Goal: Task Accomplishment & Management: Use online tool/utility

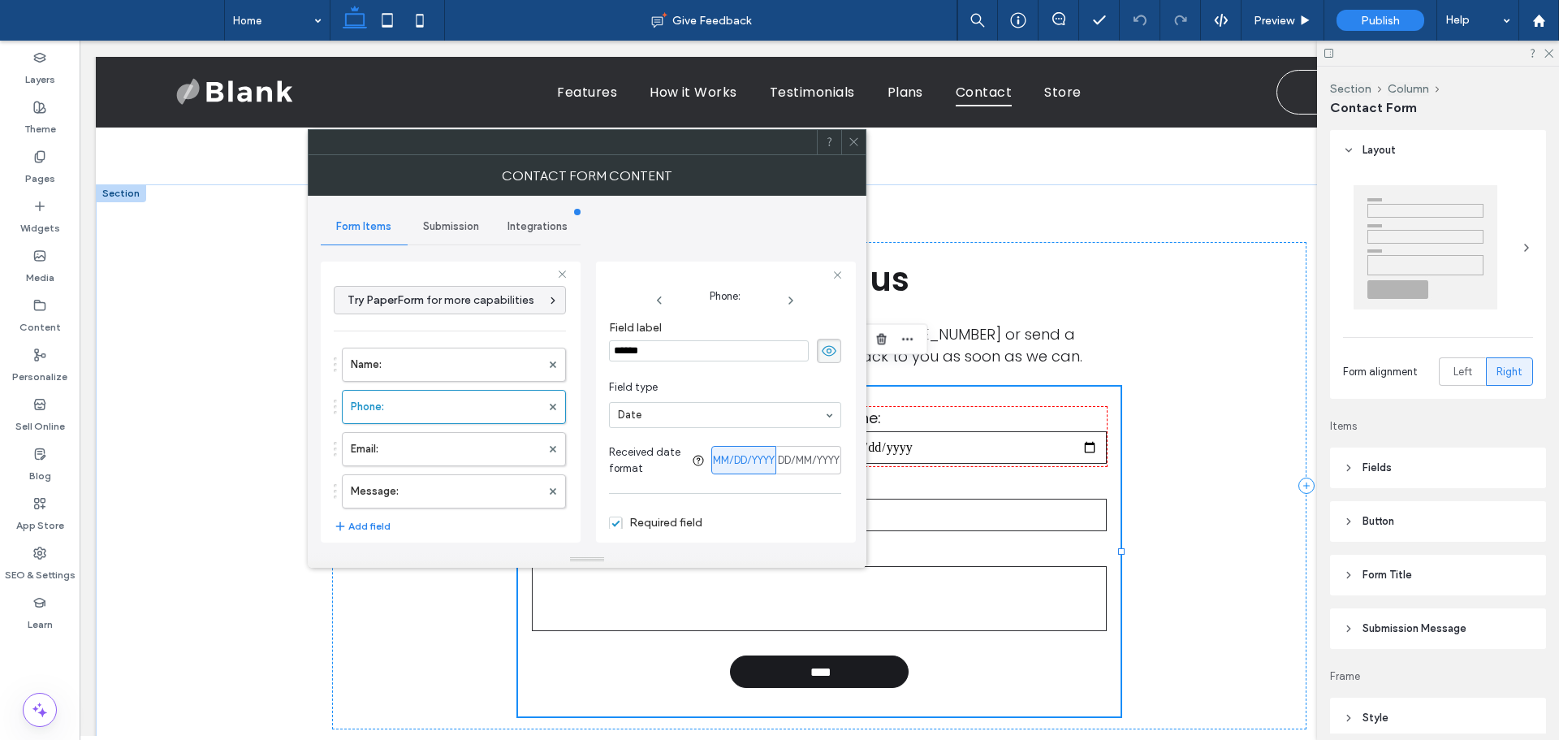
click at [681, 347] on input "******" at bounding box center [709, 350] width 200 height 21
type input "*****"
click at [584, 433] on div "**********" at bounding box center [587, 374] width 533 height 356
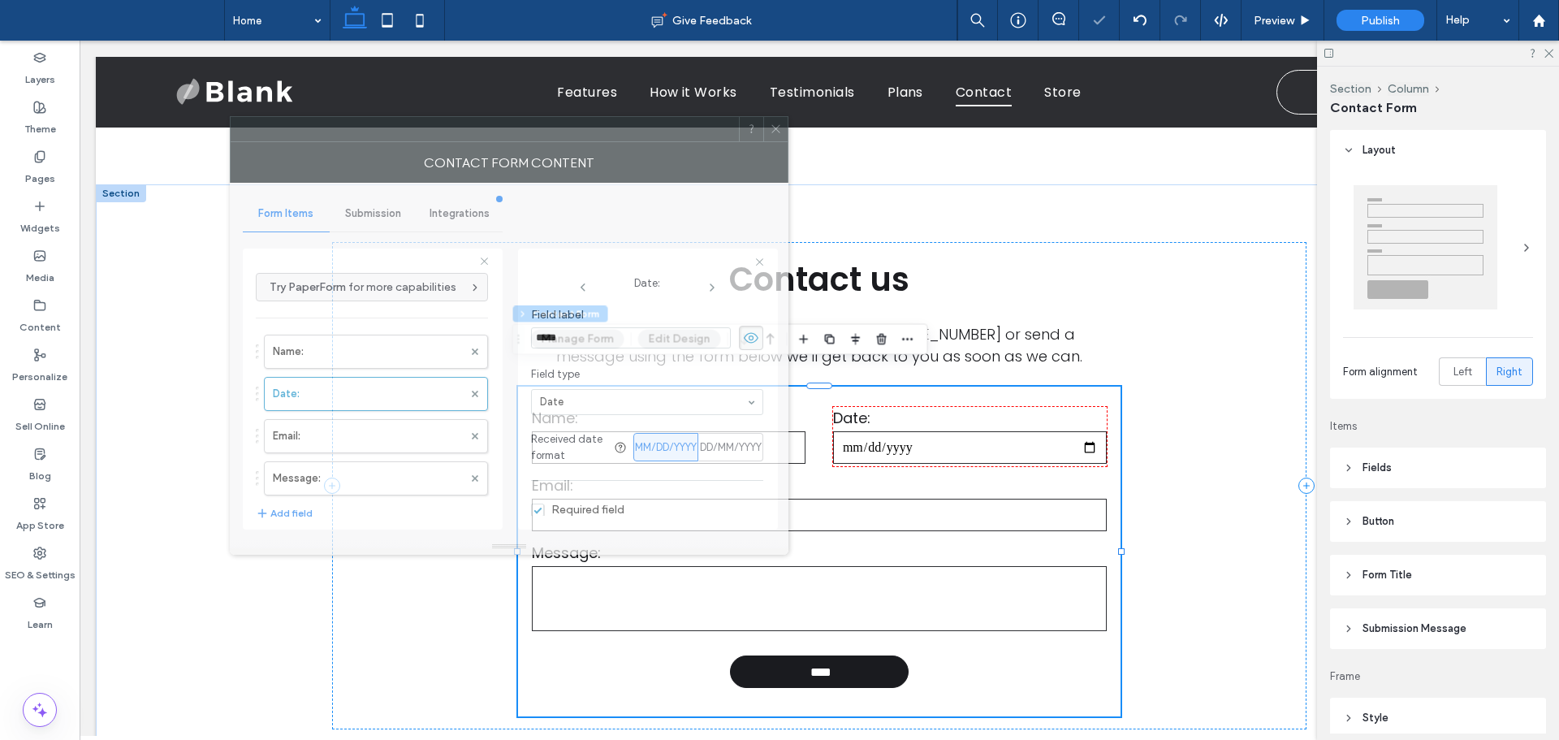
drag, startPoint x: 588, startPoint y: 135, endPoint x: 457, endPoint y: 118, distance: 131.8
click at [457, 118] on div at bounding box center [485, 129] width 508 height 24
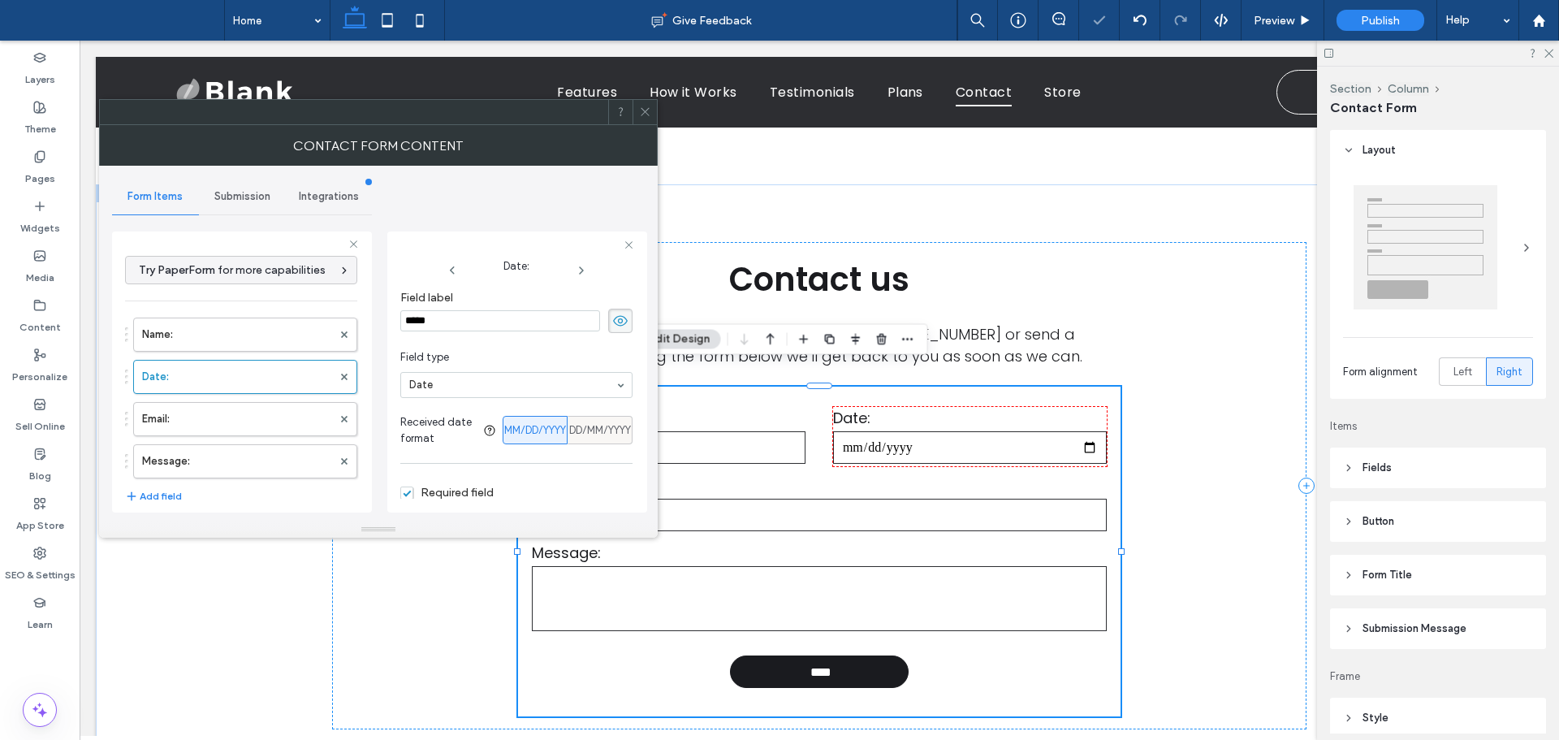
click at [589, 431] on span "DD/MM/YYYY" at bounding box center [600, 430] width 62 height 16
click at [524, 434] on span "MM/DD/YYYY" at bounding box center [535, 430] width 62 height 16
click at [585, 435] on span "DD/MM/YYYY" at bounding box center [600, 430] width 62 height 16
click at [515, 428] on span "MM/DD/YYYY" at bounding box center [535, 430] width 62 height 16
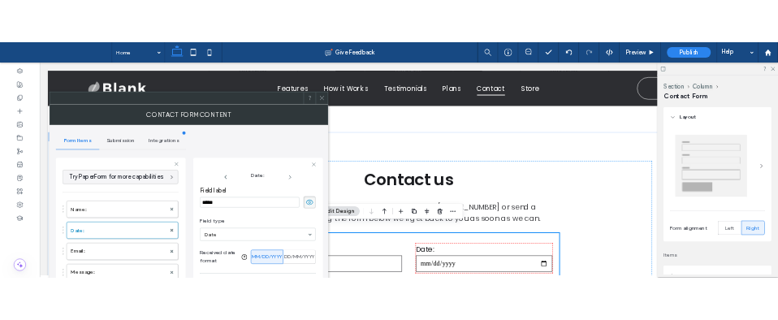
scroll to position [4966, 0]
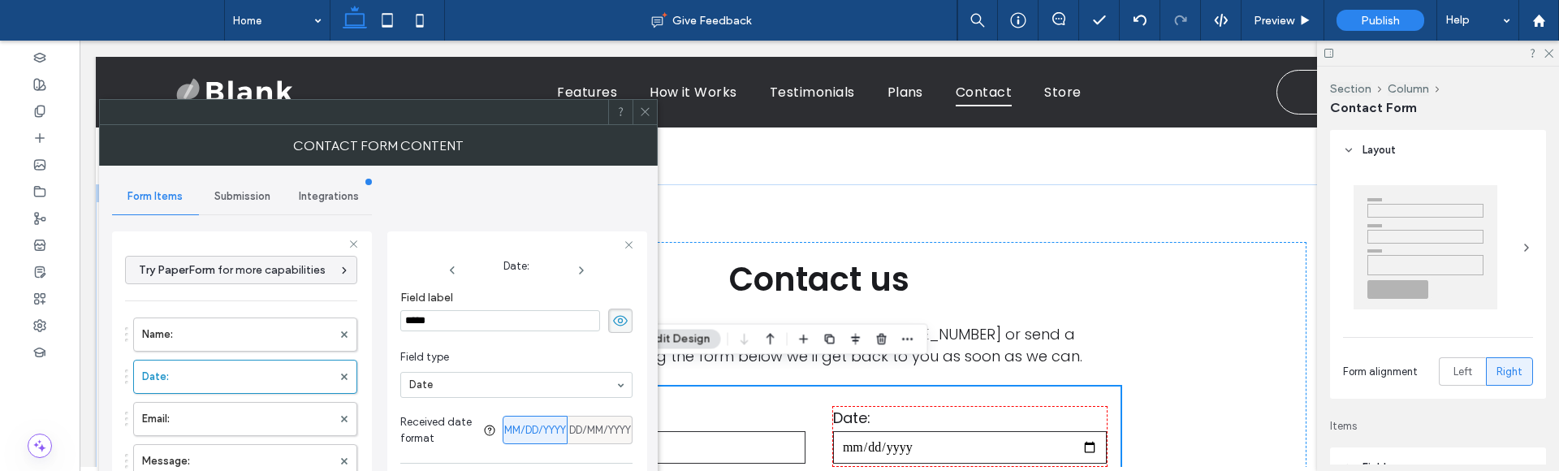
click at [595, 430] on span "DD/MM/YYYY" at bounding box center [600, 430] width 62 height 16
click at [589, 433] on span "DD/MM/YYYY" at bounding box center [600, 430] width 62 height 16
click at [537, 428] on span "MM/DD/YYYY" at bounding box center [535, 430] width 62 height 16
click at [590, 435] on span "DD/MM/YYYY" at bounding box center [600, 430] width 62 height 16
click at [510, 427] on span "MM/DD/YYYY" at bounding box center [535, 430] width 62 height 16
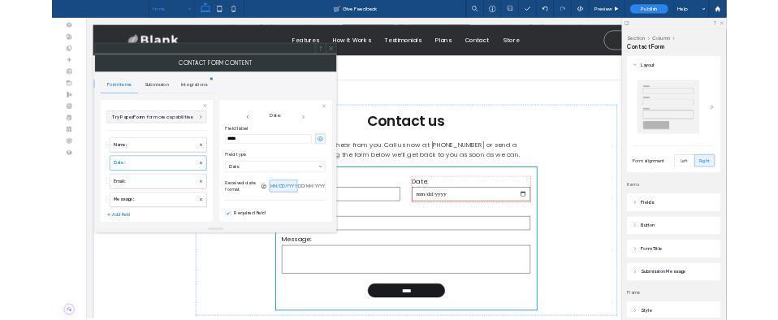
scroll to position [3944, 0]
